Goal: Obtain resource: Obtain resource

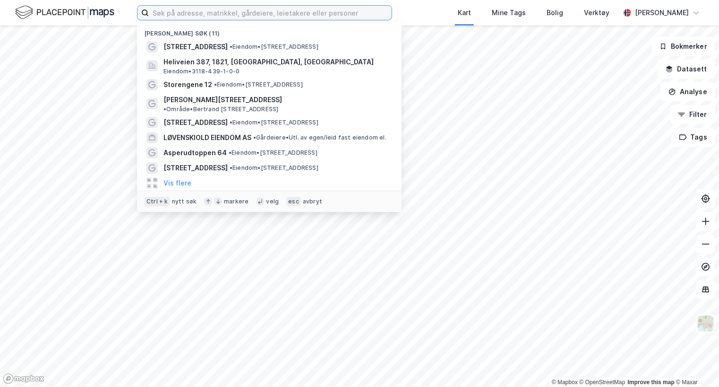
click at [274, 15] on input at bounding box center [270, 13] width 243 height 14
paste input "Vei 232 531"
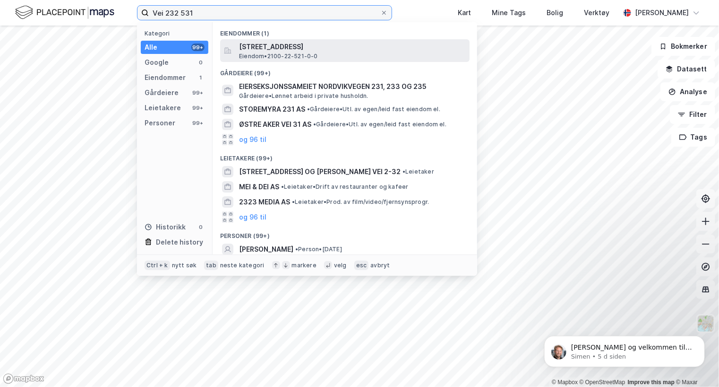
type input "Vei 232 531"
click at [286, 52] on span "[STREET_ADDRESS]" at bounding box center [352, 46] width 227 height 11
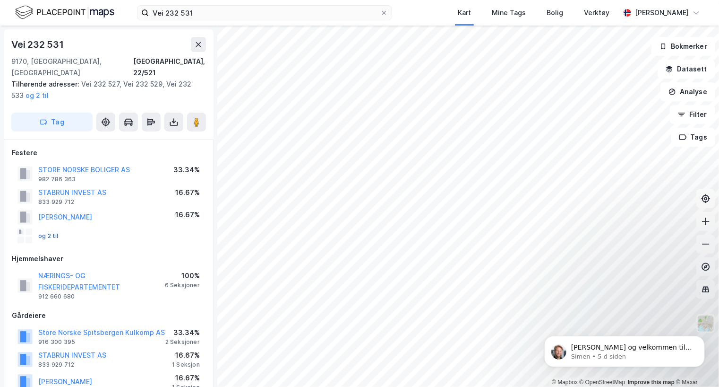
click at [0, 0] on button "og 2 til" at bounding box center [0, 0] width 0 height 0
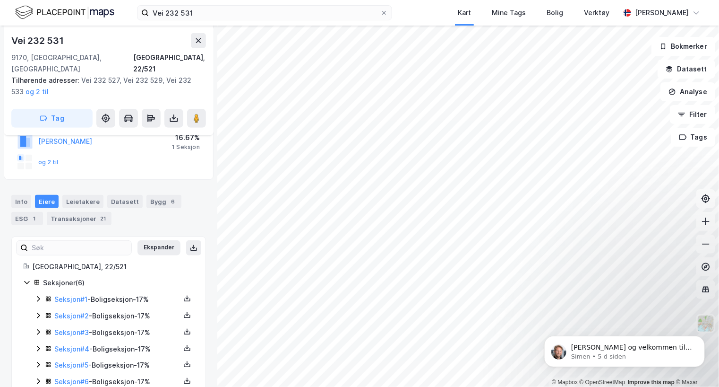
scroll to position [253, 0]
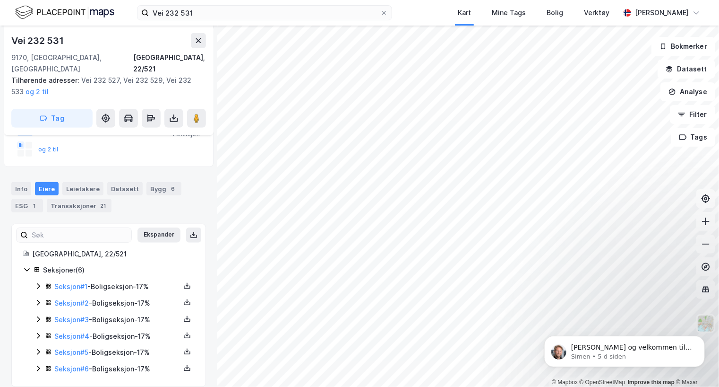
click at [40, 282] on icon at bounding box center [38, 286] width 8 height 8
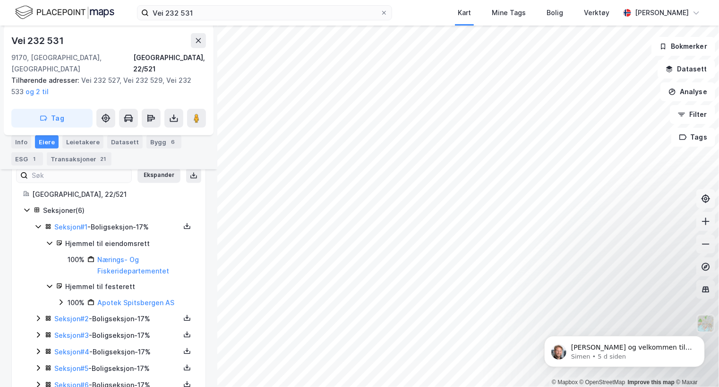
scroll to position [315, 0]
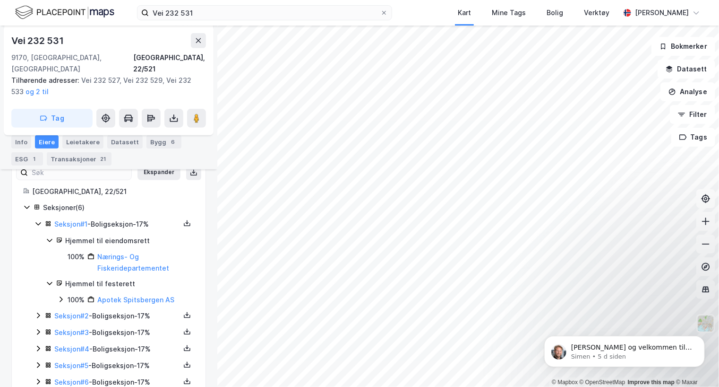
click at [36, 311] on icon at bounding box center [38, 315] width 8 height 8
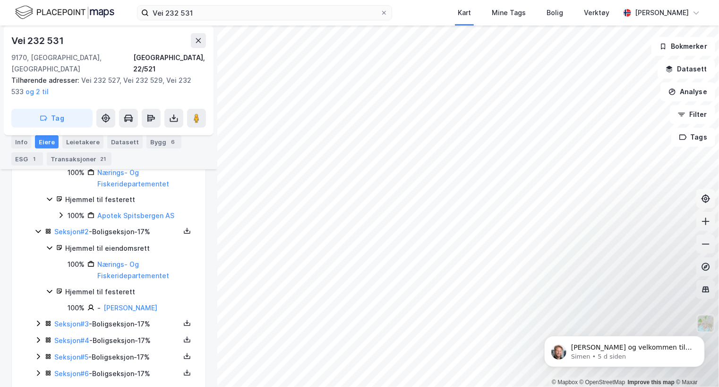
scroll to position [400, 0]
click at [36, 319] on icon at bounding box center [38, 323] width 8 height 8
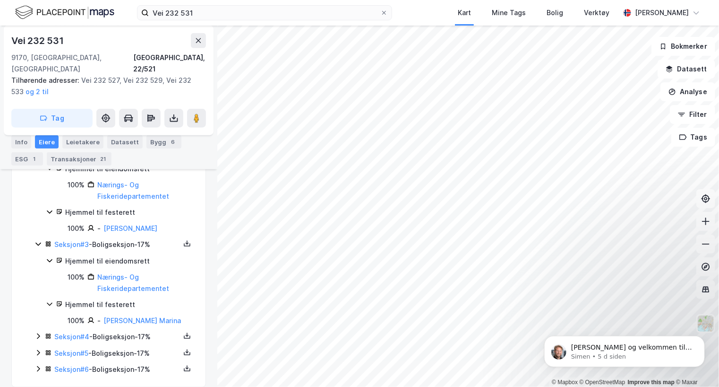
scroll to position [479, 0]
click at [38, 332] on icon at bounding box center [38, 336] width 8 height 8
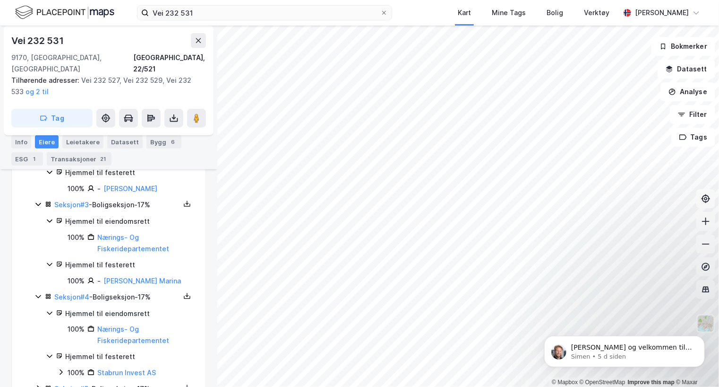
scroll to position [540, 0]
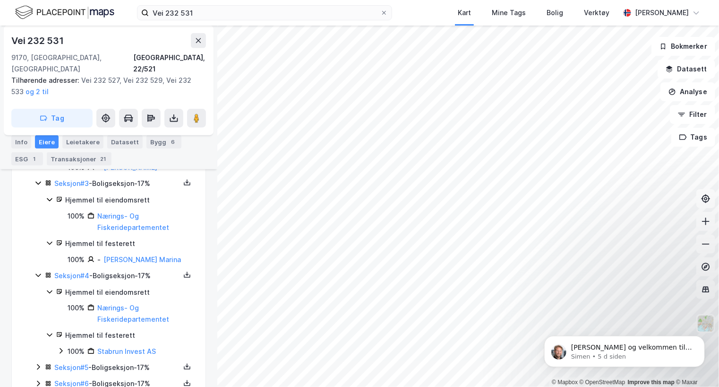
click at [37, 362] on div "Seksjon # 5 - Boligseksjon - 17%" at bounding box center [114, 368] width 160 height 12
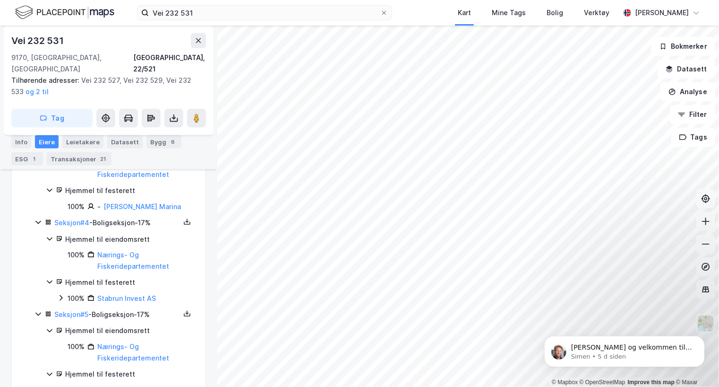
scroll to position [631, 0]
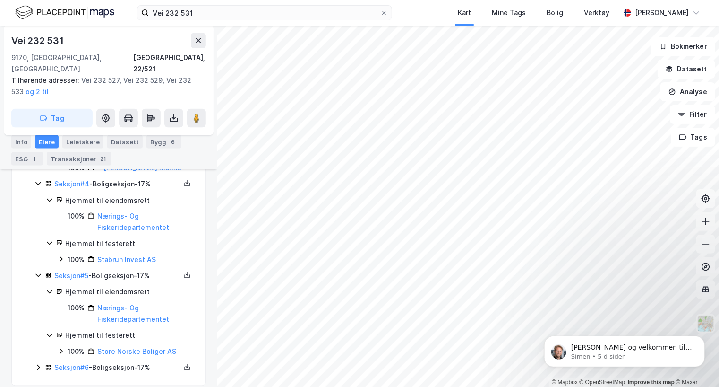
click at [37, 364] on icon at bounding box center [38, 367] width 3 height 6
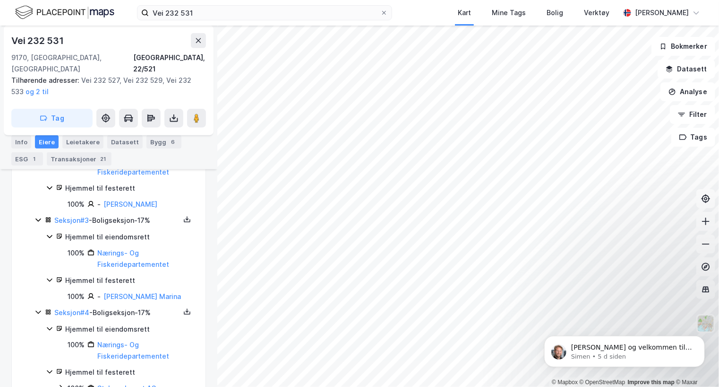
scroll to position [500, 0]
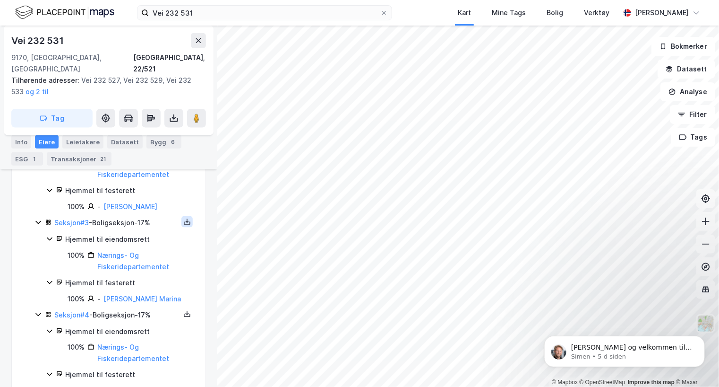
click at [183, 218] on icon at bounding box center [187, 222] width 8 height 8
click at [130, 188] on div "Grunnbok" at bounding box center [130, 193] width 32 height 11
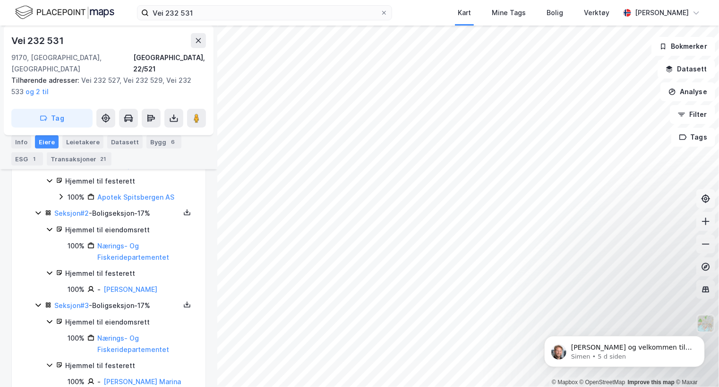
scroll to position [417, 0]
click at [183, 209] on icon at bounding box center [187, 213] width 8 height 8
click at [142, 178] on div "Grunnbok" at bounding box center [135, 184] width 83 height 23
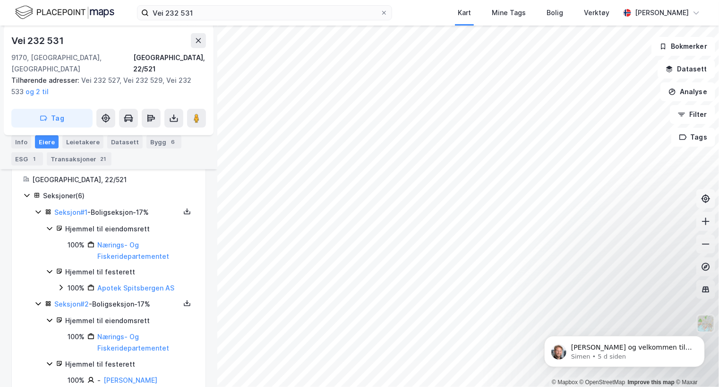
scroll to position [327, 0]
click at [183, 207] on icon at bounding box center [187, 211] width 8 height 8
click at [144, 172] on div "Grunnbok" at bounding box center [135, 183] width 83 height 23
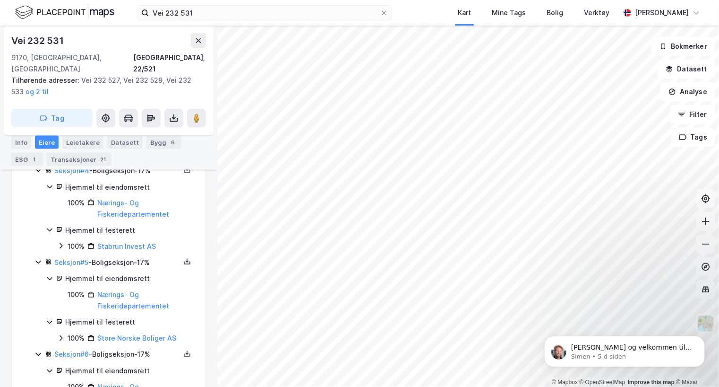
scroll to position [646, 0]
click at [183, 256] on icon at bounding box center [187, 260] width 8 height 8
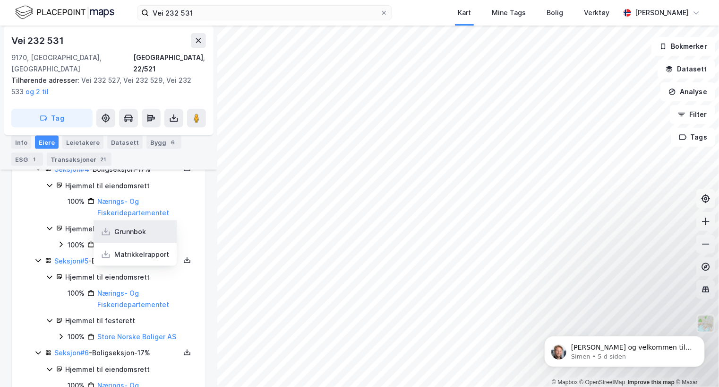
click at [144, 221] on div "Grunnbok" at bounding box center [135, 231] width 83 height 23
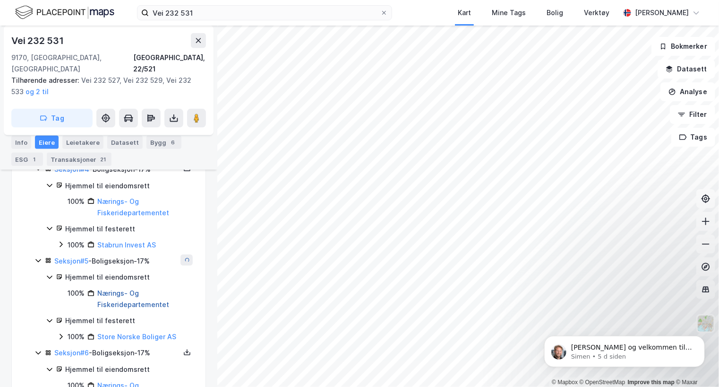
scroll to position [707, 0]
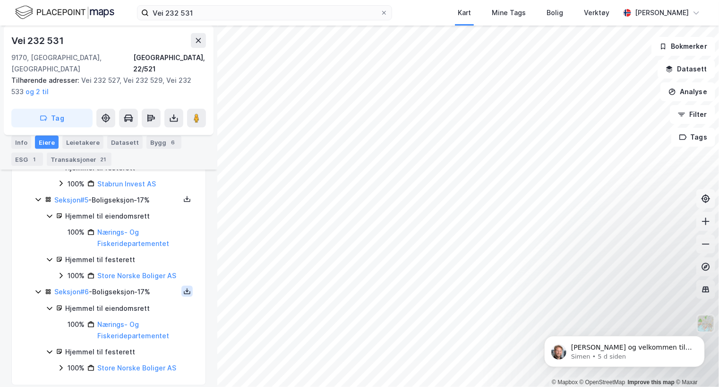
click at [183, 287] on icon at bounding box center [187, 291] width 8 height 8
click at [142, 262] on div "Grunnbok" at bounding box center [135, 262] width 83 height 23
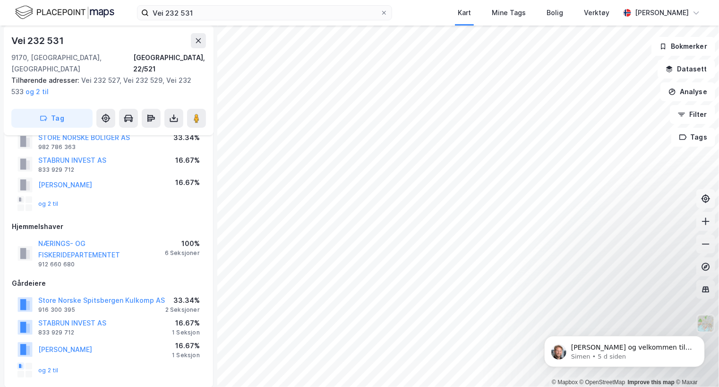
scroll to position [0, 0]
